Goal: Task Accomplishment & Management: Use online tool/utility

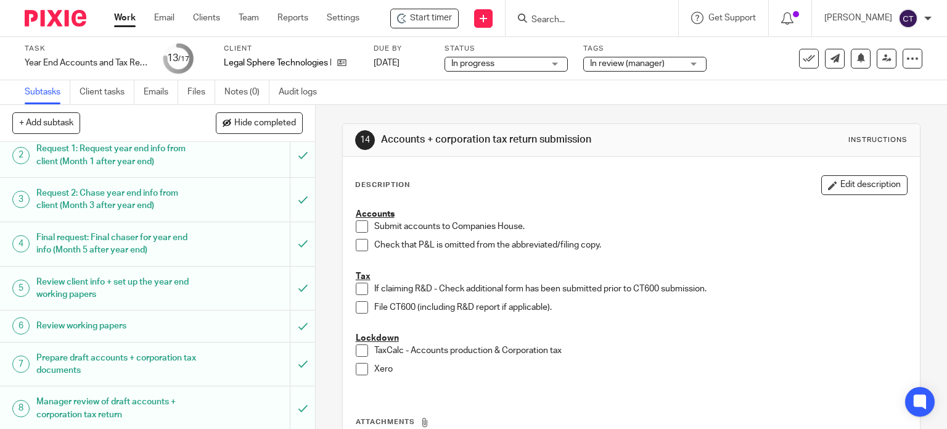
scroll to position [62, 0]
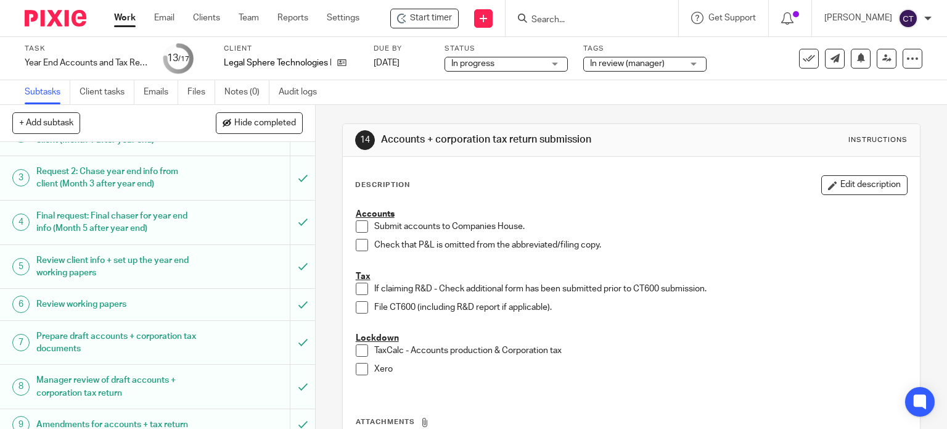
click at [551, 20] on input "Search" at bounding box center [585, 20] width 111 height 11
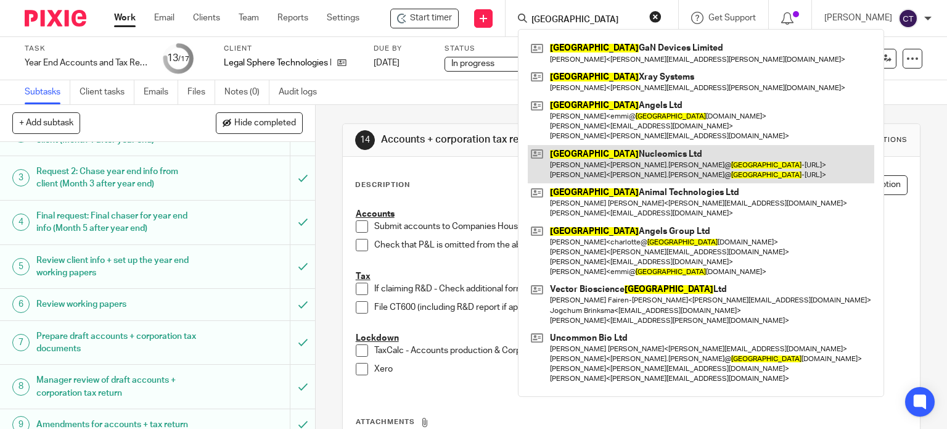
type input "cambridge"
click at [597, 170] on link at bounding box center [701, 164] width 347 height 38
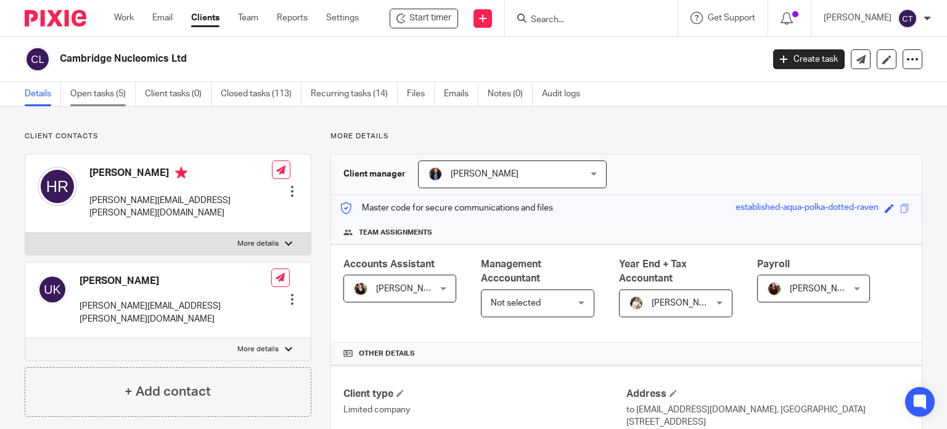
click at [106, 91] on link "Open tasks (5)" at bounding box center [102, 94] width 65 height 24
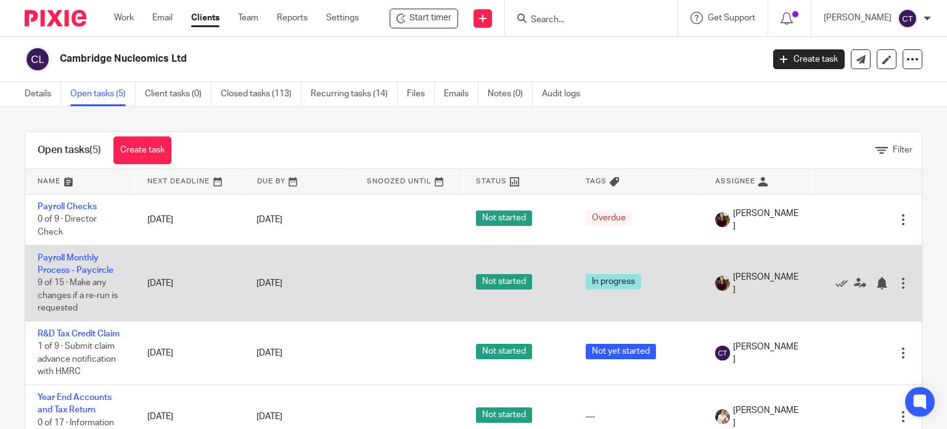
scroll to position [44, 0]
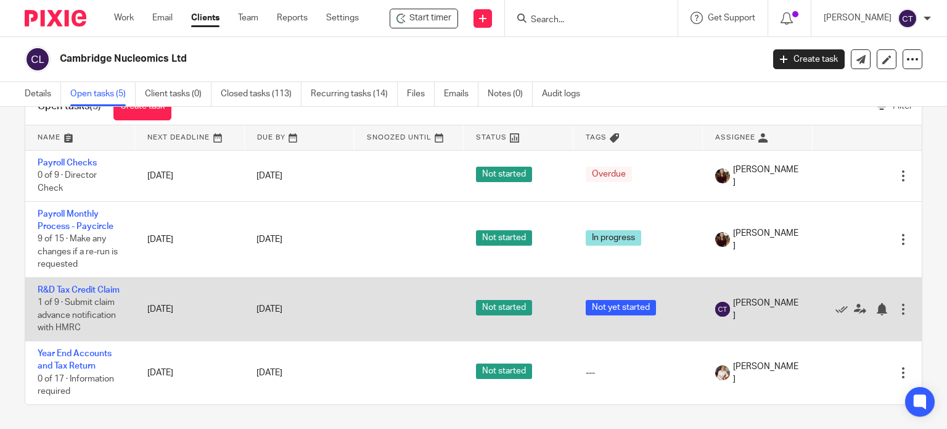
click at [52, 277] on td "R&D Tax Credit Claim 1 of 9 · Submit claim advance notification with HMRC" at bounding box center [80, 309] width 110 height 64
click at [46, 286] on link "R&D Tax Credit Claim" at bounding box center [79, 290] width 82 height 9
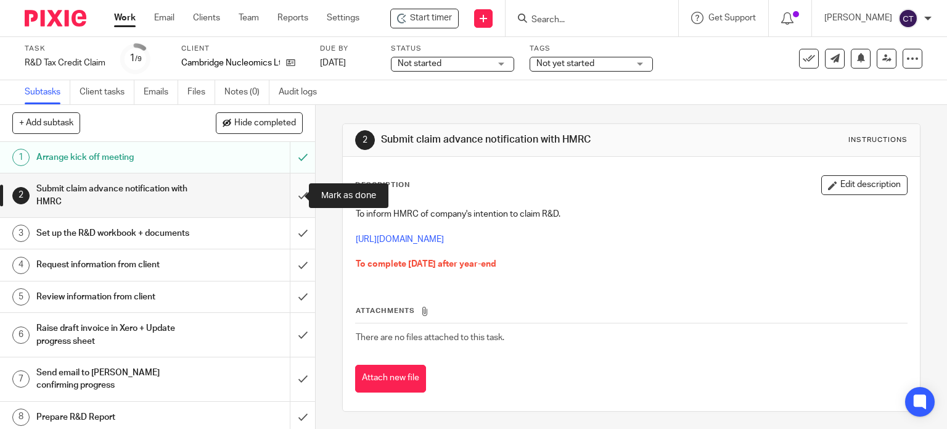
click at [291, 190] on input "submit" at bounding box center [157, 195] width 315 height 44
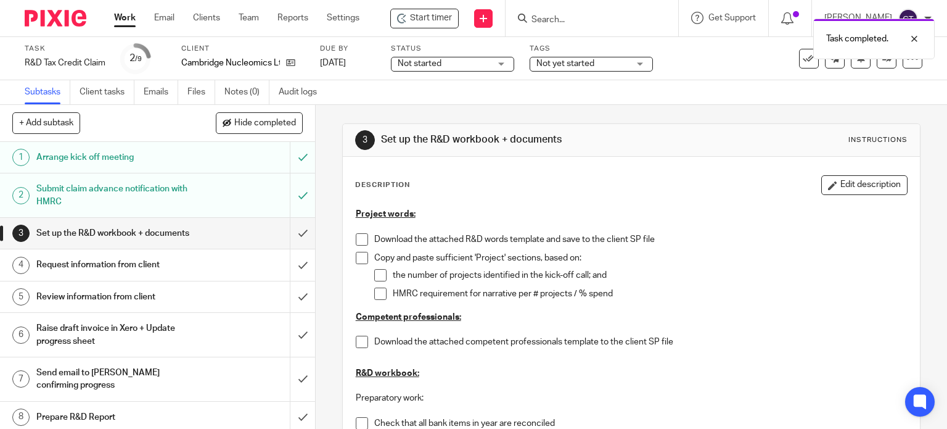
drag, startPoint x: 834, startPoint y: 190, endPoint x: 808, endPoint y: 199, distance: 26.9
click at [833, 190] on button "Edit description" at bounding box center [864, 185] width 86 height 20
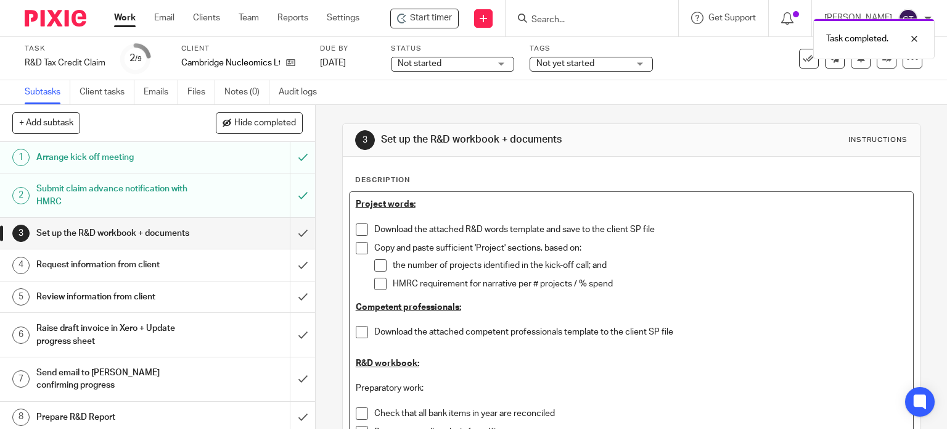
drag, startPoint x: 370, startPoint y: 226, endPoint x: 424, endPoint y: 219, distance: 54.8
click at [374, 226] on p "Download the attached R&D words template and save to the client SP file" at bounding box center [640, 229] width 533 height 12
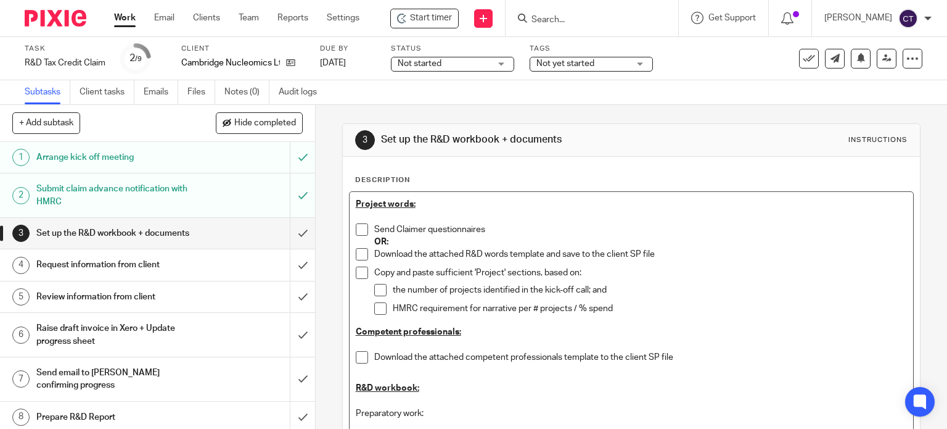
click at [450, 251] on p "Download the attached R&D words template and save to the client SP file" at bounding box center [640, 254] width 533 height 12
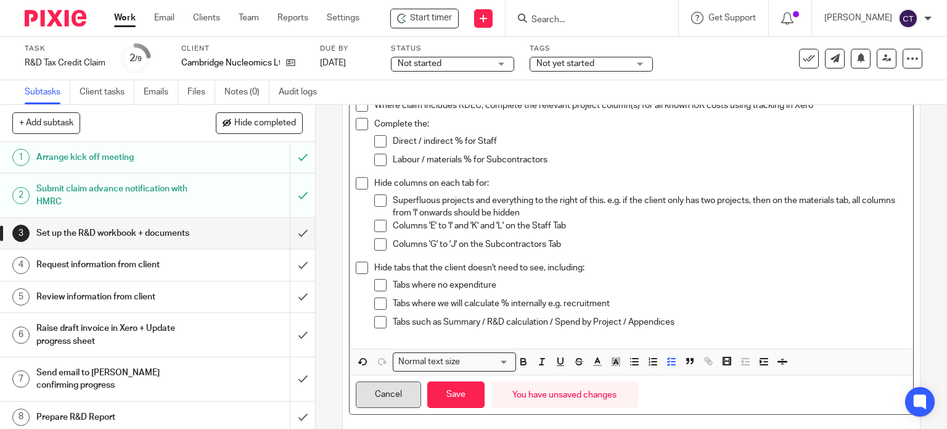
scroll to position [606, 0]
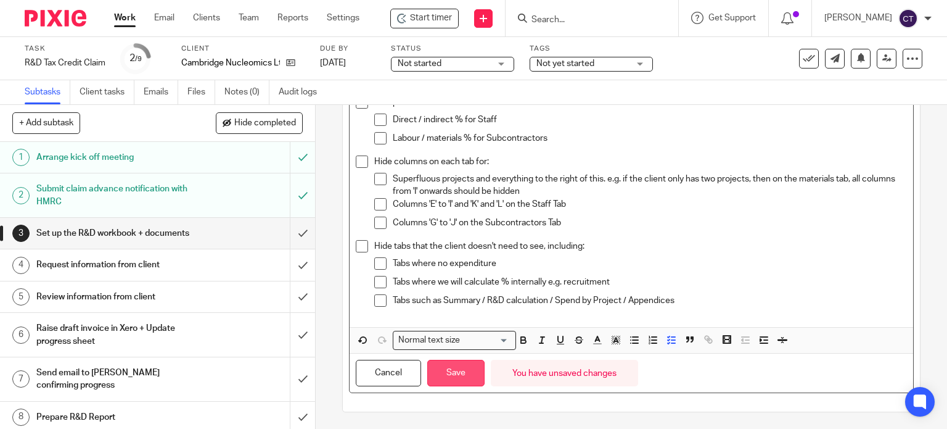
click at [465, 362] on button "Save" at bounding box center [455, 373] width 57 height 27
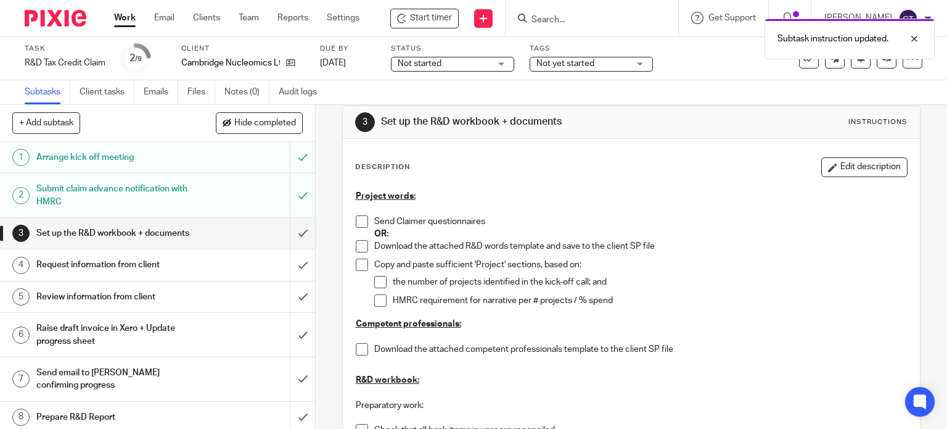
scroll to position [0, 0]
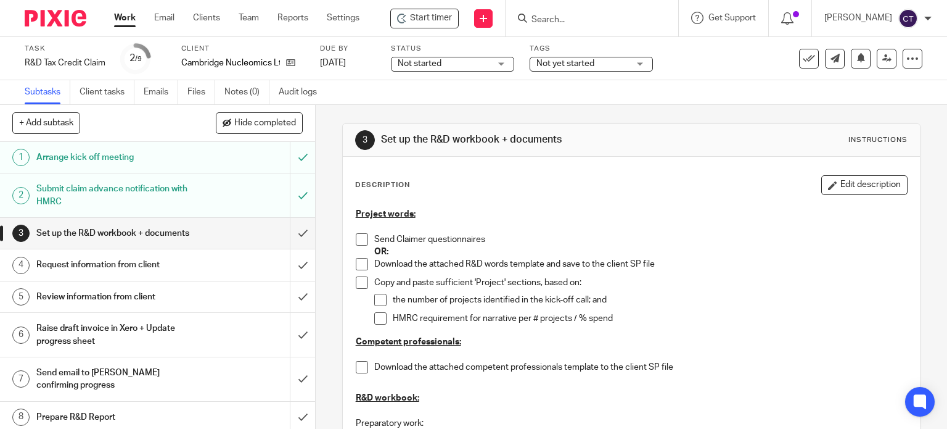
drag, startPoint x: 359, startPoint y: 237, endPoint x: 405, endPoint y: 244, distance: 46.8
click at [360, 237] on span at bounding box center [362, 239] width 12 height 12
click at [419, 20] on span "Start timer" at bounding box center [431, 18] width 42 height 13
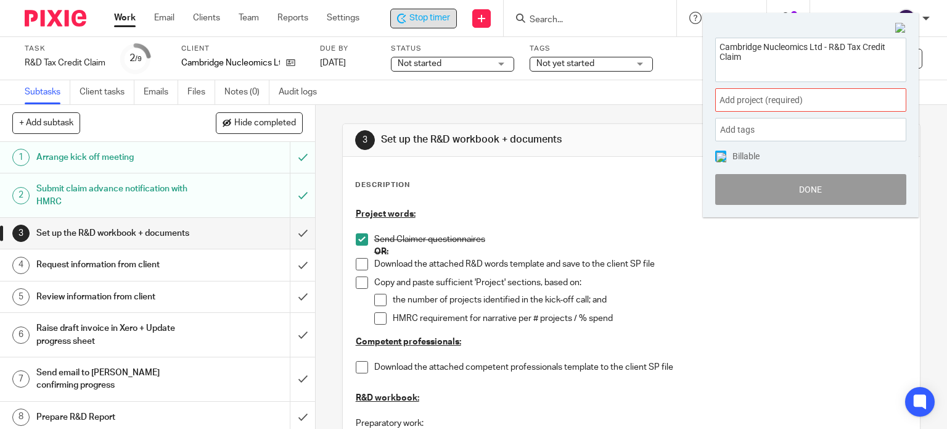
click at [725, 99] on span "Add project (required) :" at bounding box center [797, 100] width 155 height 13
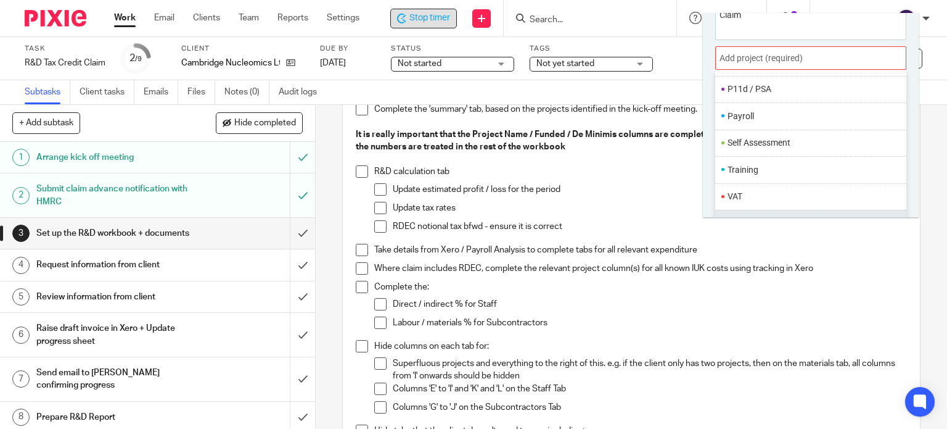
scroll to position [60, 0]
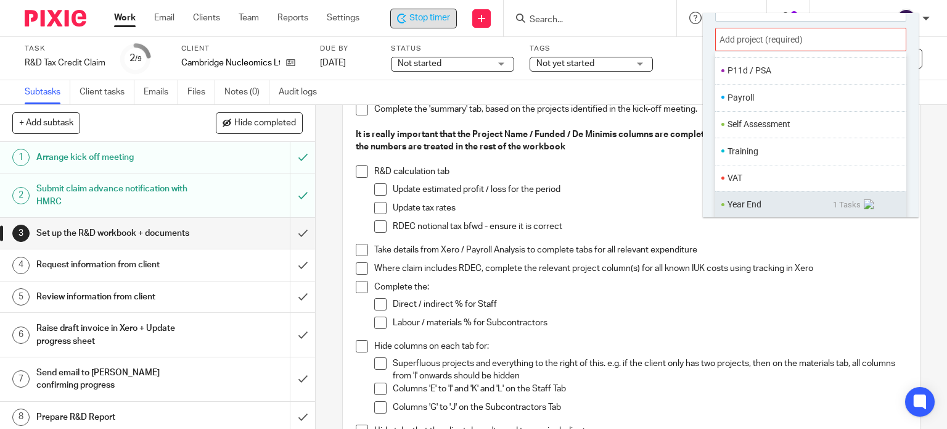
click at [755, 198] on li "Year End" at bounding box center [780, 204] width 105 height 13
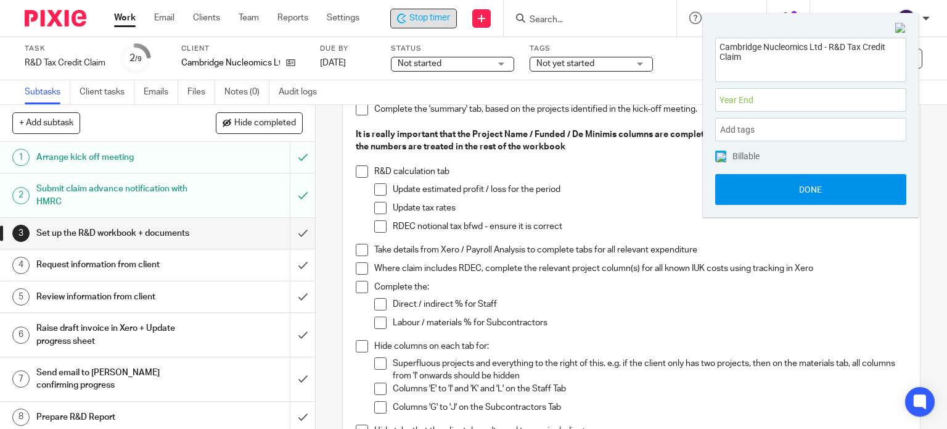
click at [759, 187] on button "Done" at bounding box center [810, 189] width 191 height 31
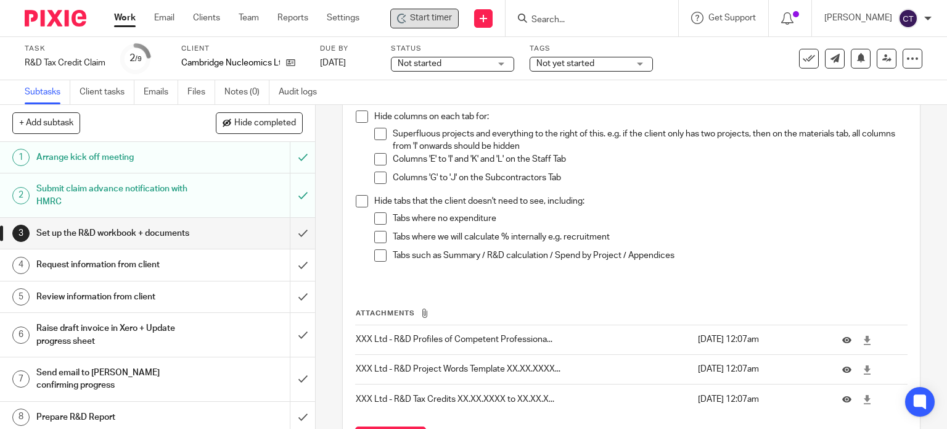
scroll to position [723, 0]
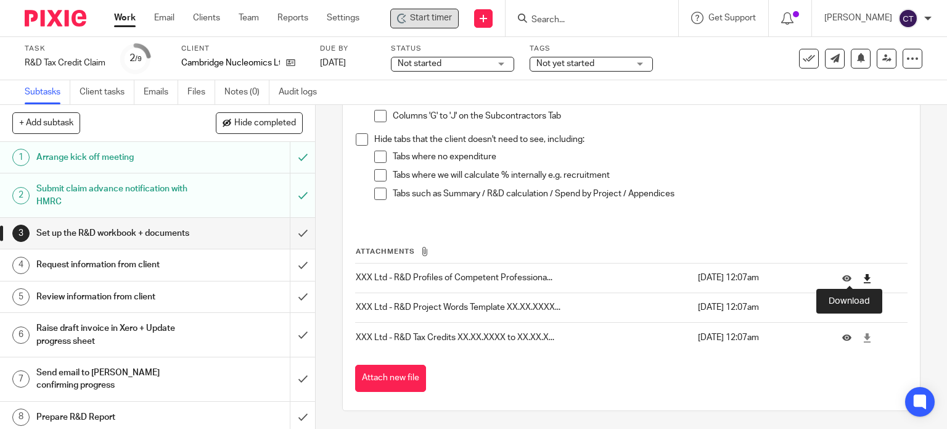
click at [863, 281] on icon at bounding box center [867, 278] width 9 height 9
click at [543, 17] on input "Search" at bounding box center [585, 20] width 111 height 11
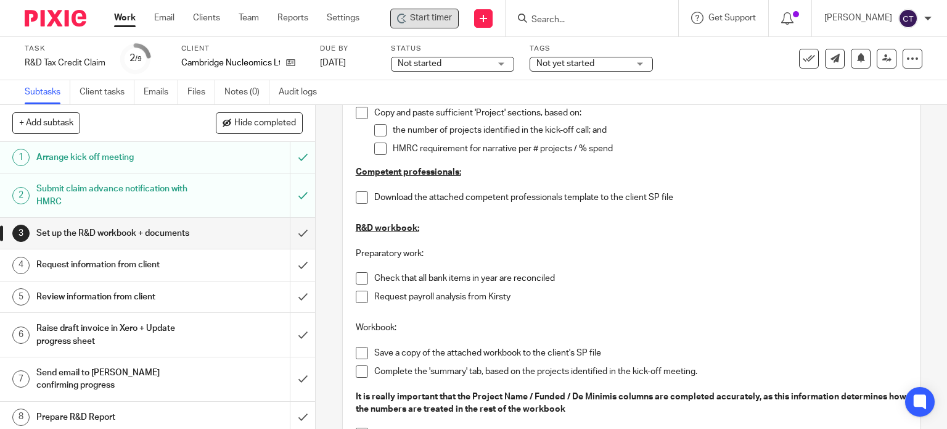
scroll to position [168, 0]
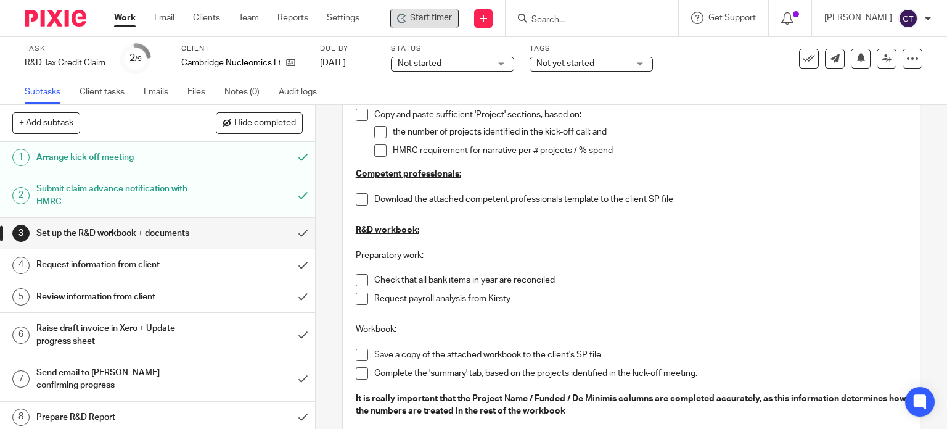
drag, startPoint x: 363, startPoint y: 203, endPoint x: 381, endPoint y: 211, distance: 19.9
click at [363, 204] on li "Download the attached competent professionals template to the client SP file" at bounding box center [632, 202] width 552 height 18
click at [356, 196] on span at bounding box center [362, 199] width 12 height 12
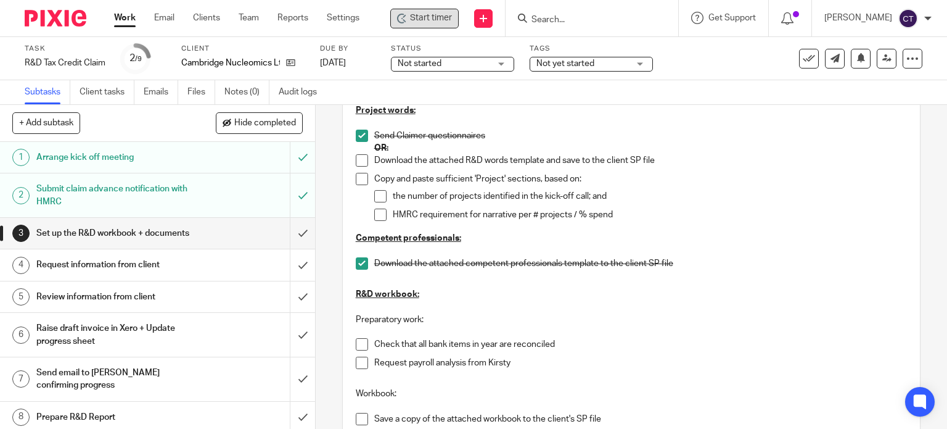
scroll to position [0, 0]
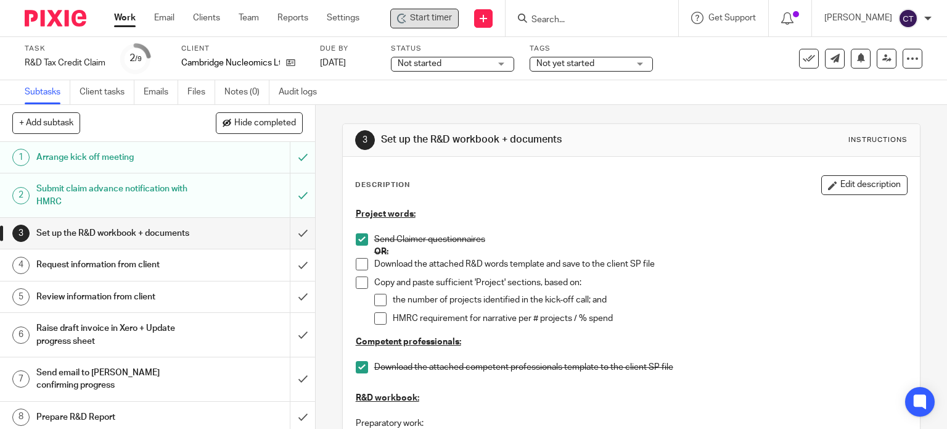
click at [554, 18] on input "Search" at bounding box center [585, 20] width 111 height 11
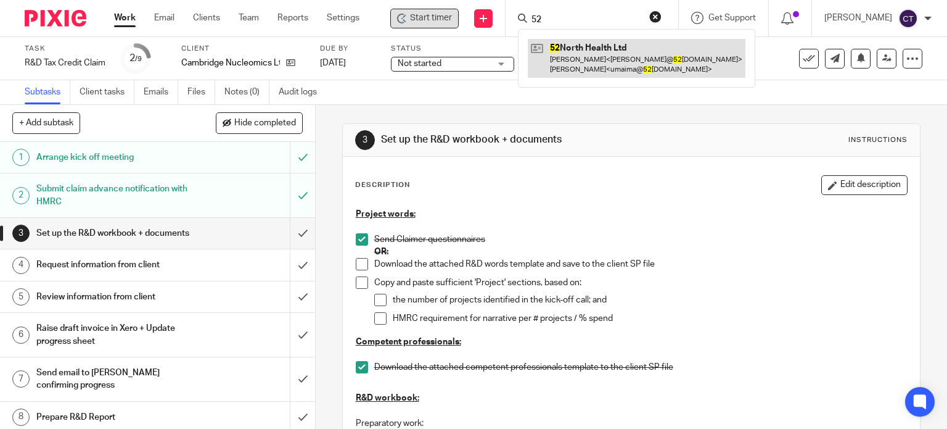
type input "52"
click at [564, 47] on link at bounding box center [637, 58] width 218 height 38
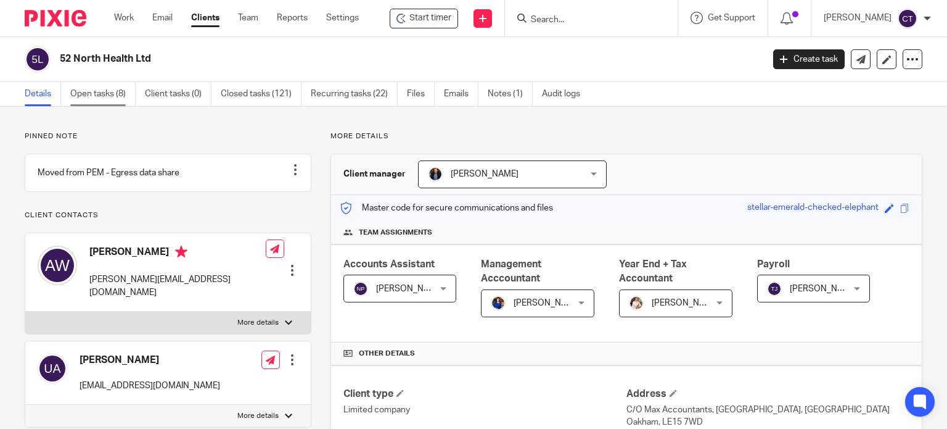
click at [87, 85] on link "Open tasks (8)" at bounding box center [102, 94] width 65 height 24
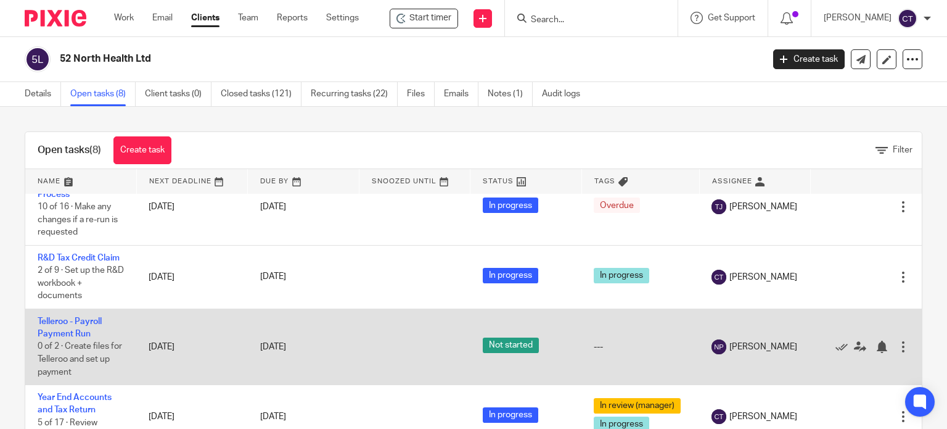
scroll to position [381, 0]
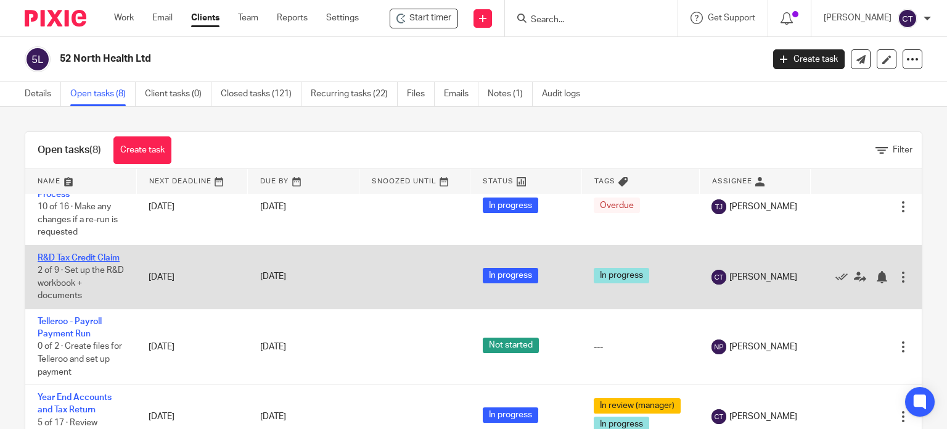
click at [54, 253] on link "R&D Tax Credit Claim" at bounding box center [79, 257] width 82 height 9
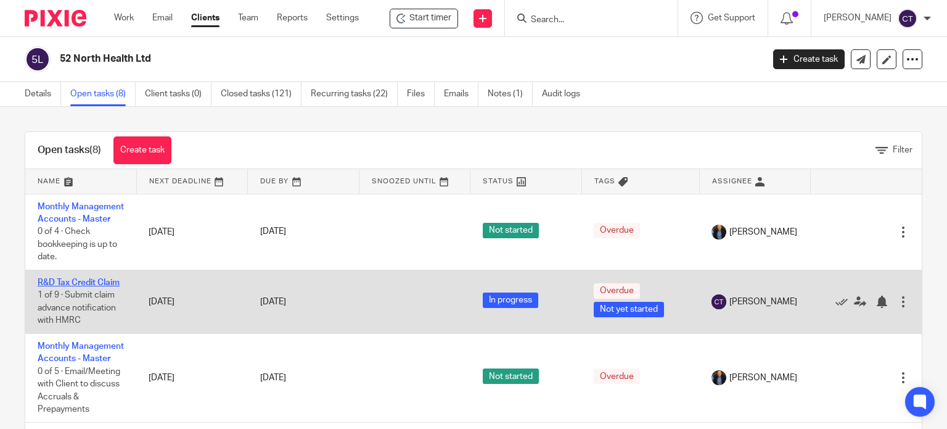
click at [53, 287] on link "R&D Tax Credit Claim" at bounding box center [79, 282] width 82 height 9
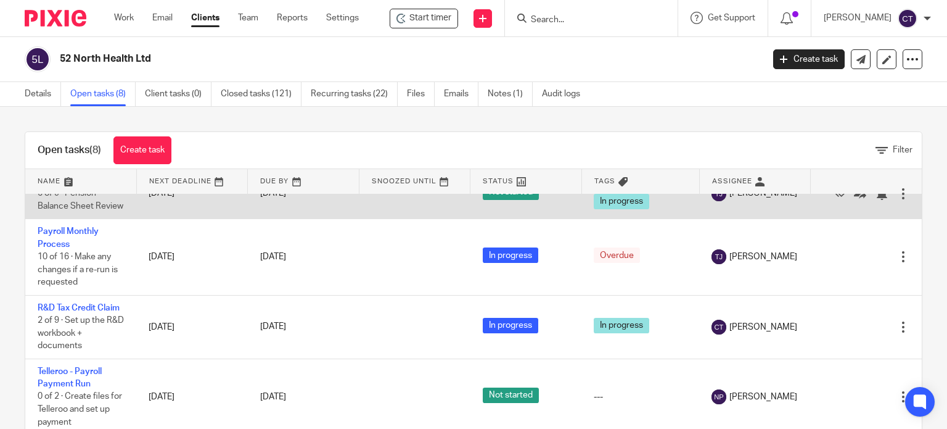
scroll to position [370, 0]
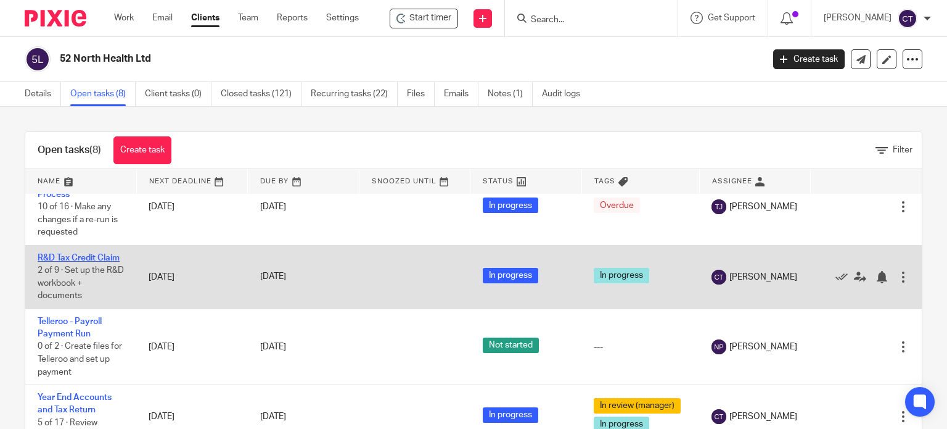
click at [60, 253] on link "R&D Tax Credit Claim" at bounding box center [79, 257] width 82 height 9
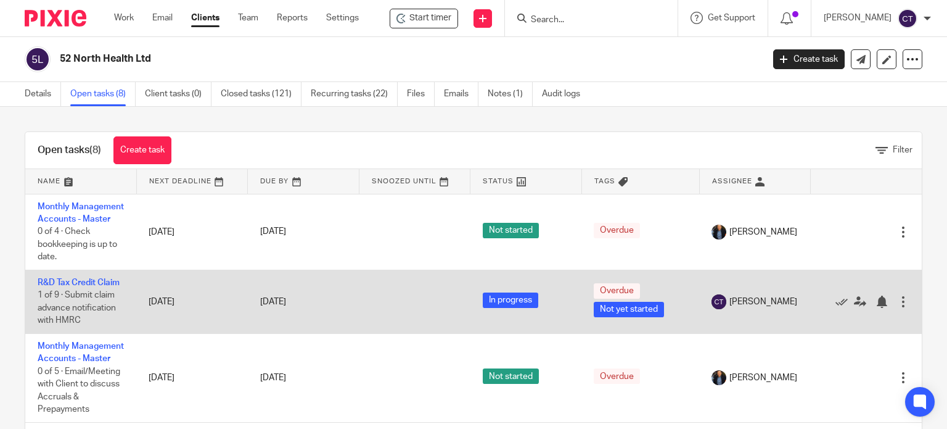
click at [897, 308] on div at bounding box center [903, 301] width 12 height 12
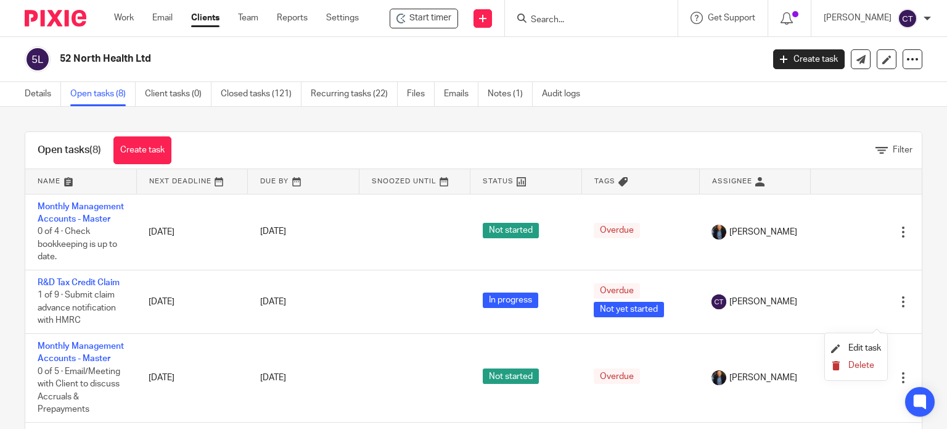
click at [861, 364] on span "Delete" at bounding box center [862, 365] width 26 height 9
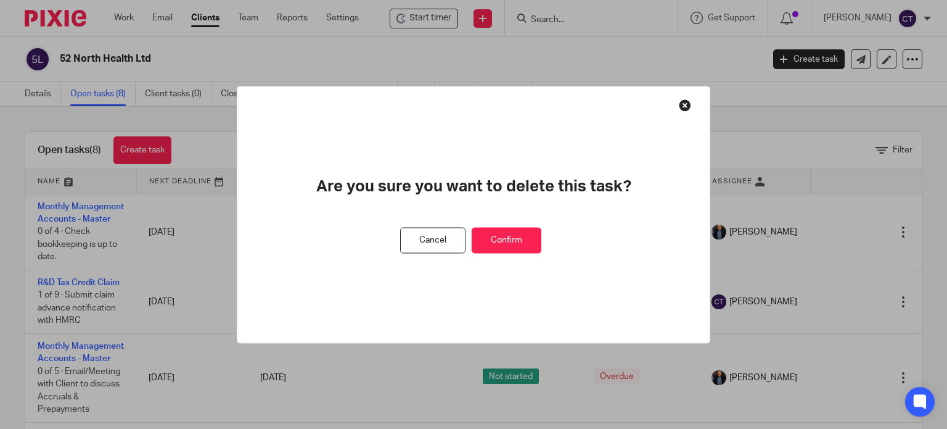
click at [488, 239] on button "Confirm" at bounding box center [507, 240] width 70 height 27
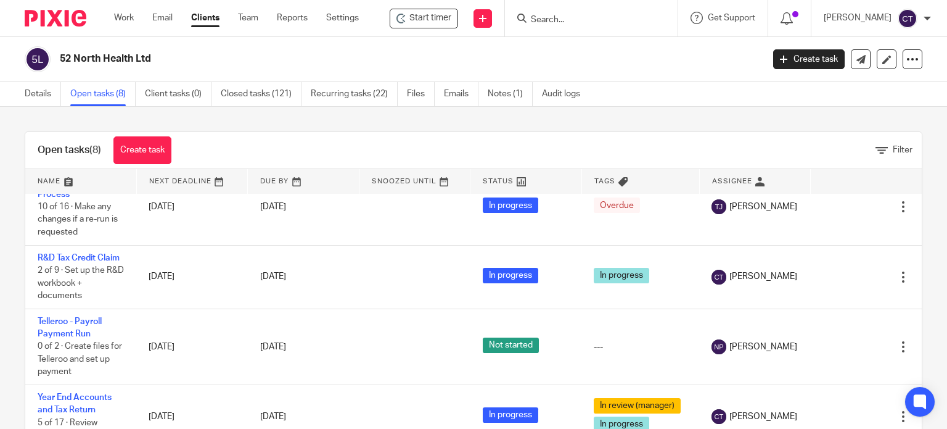
scroll to position [44, 0]
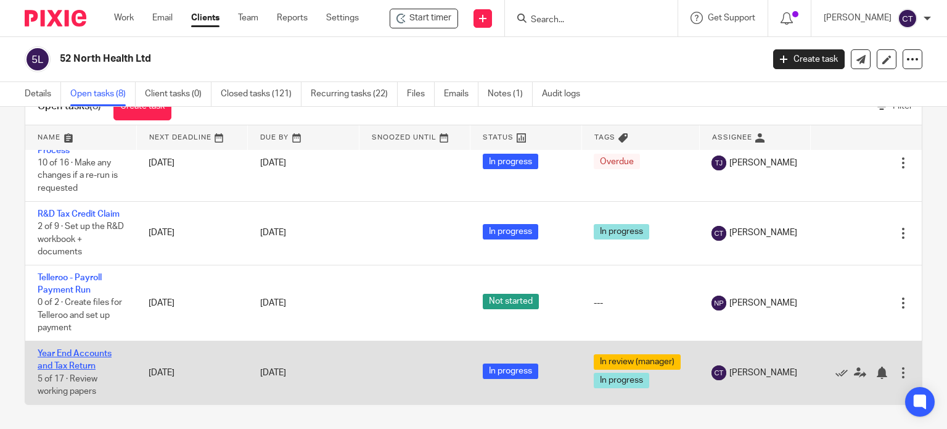
click at [75, 349] on link "Year End Accounts and Tax Return" at bounding box center [75, 359] width 74 height 21
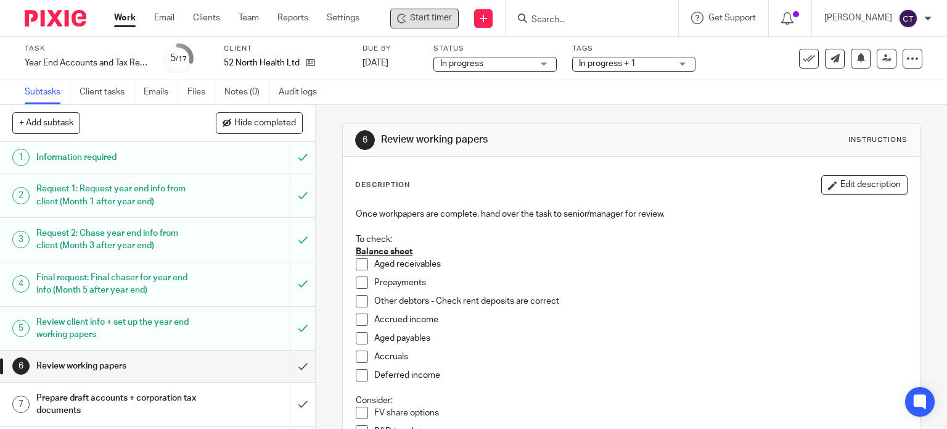
click at [420, 15] on span "Start timer" at bounding box center [431, 18] width 42 height 13
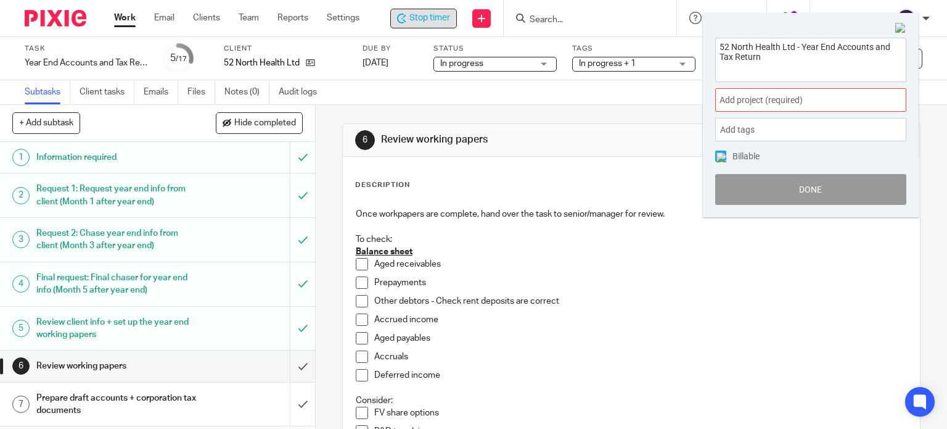
click at [742, 103] on span "Add project (required) :" at bounding box center [797, 100] width 155 height 13
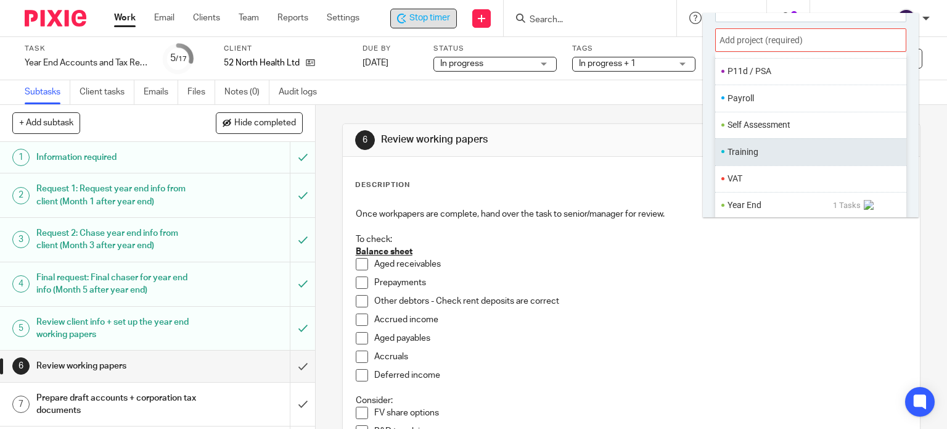
scroll to position [60, 0]
click at [757, 203] on li "Year End" at bounding box center [780, 204] width 105 height 13
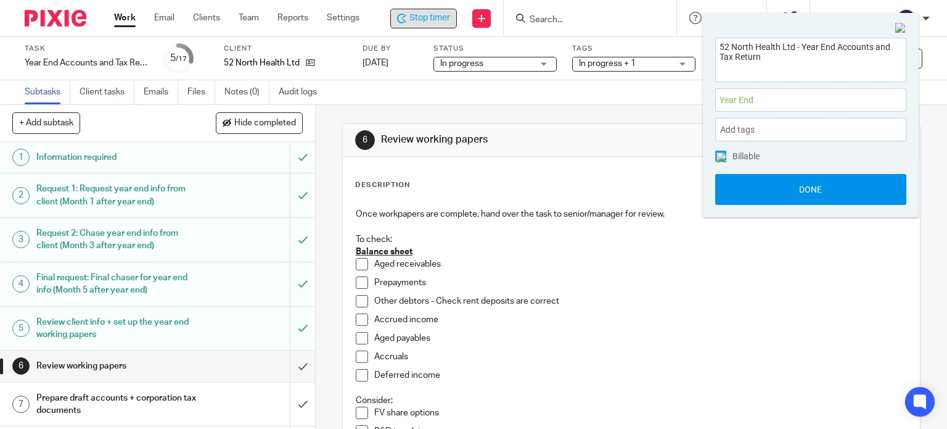
click at [753, 189] on button "Done" at bounding box center [810, 189] width 191 height 31
